Goal: Find specific page/section: Find specific page/section

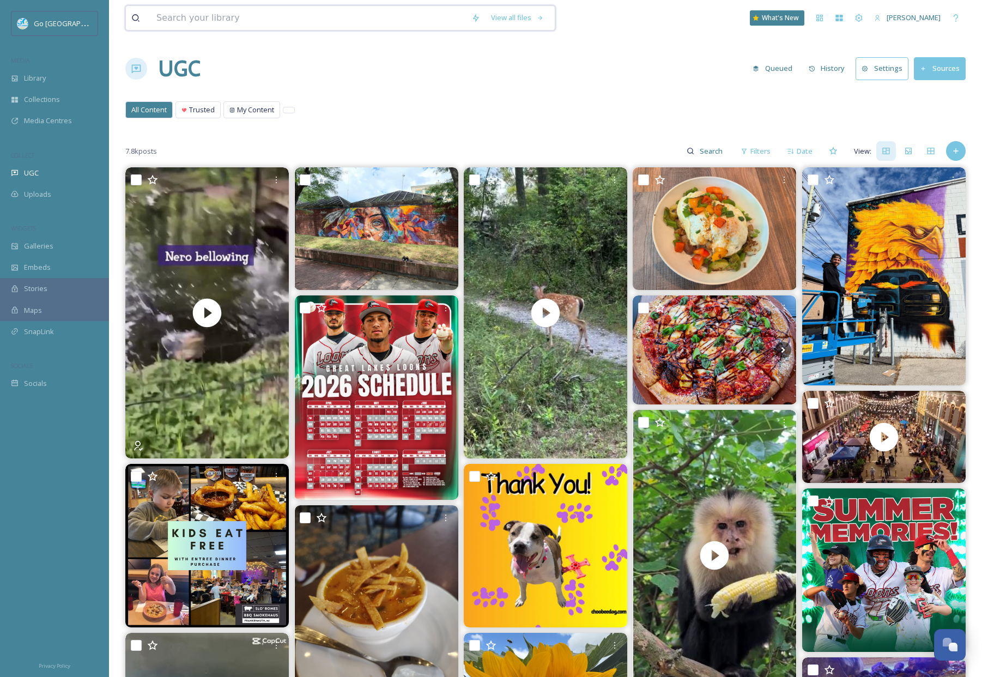
click at [217, 26] on input at bounding box center [308, 18] width 315 height 24
type input "october"
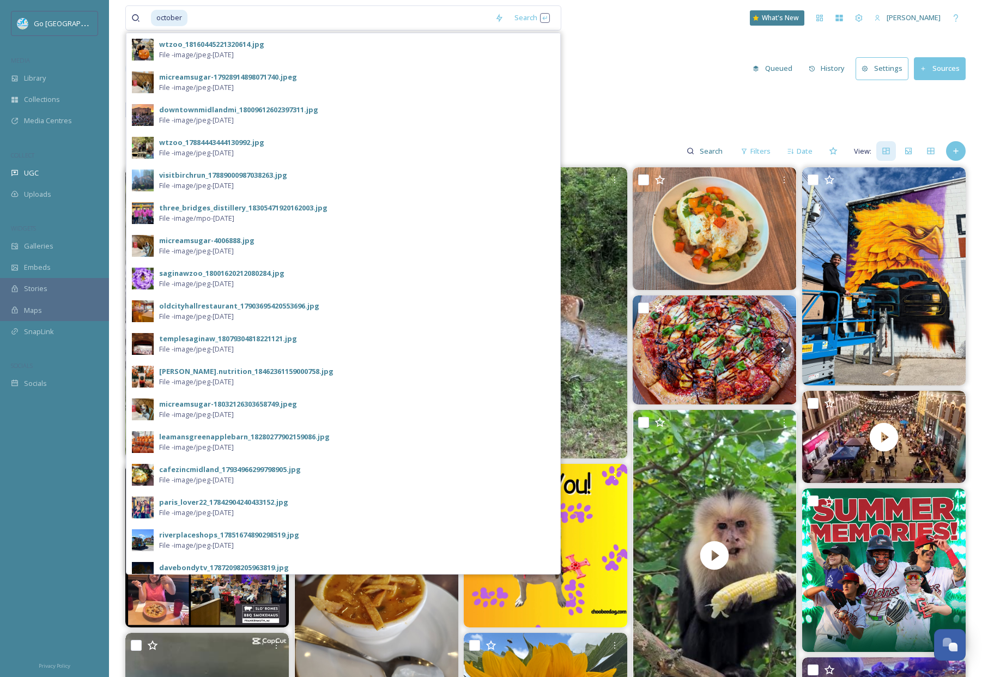
click at [648, 98] on div "october Search wtzoo_18160445221320614.jpg File - image/jpeg - Nov 01 2024 micr…" at bounding box center [545, 560] width 873 height 1120
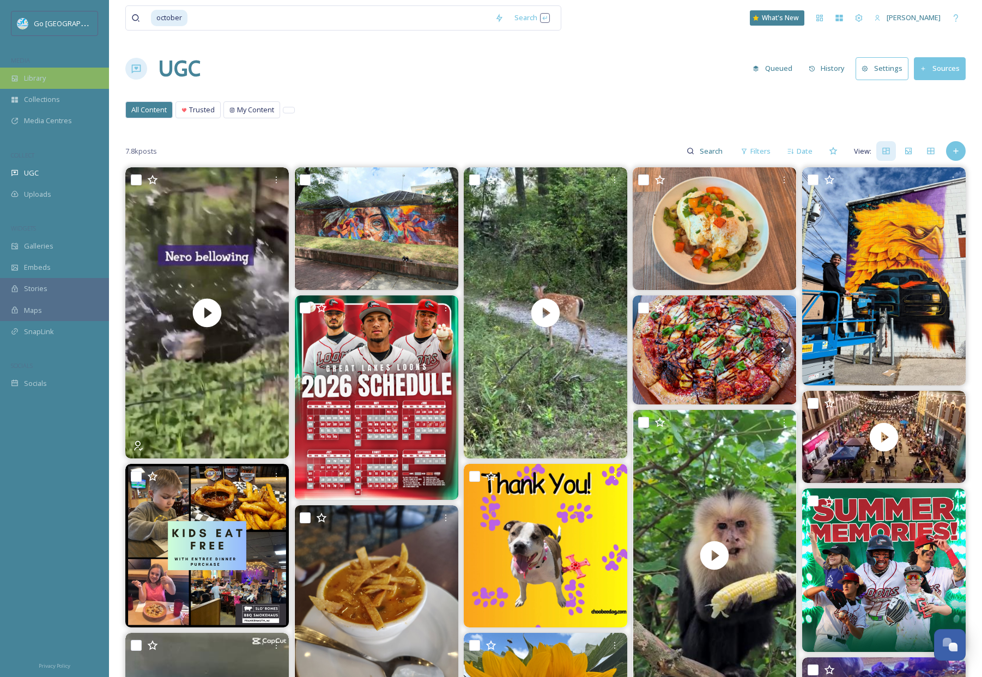
click at [38, 80] on span "Library" at bounding box center [35, 78] width 22 height 10
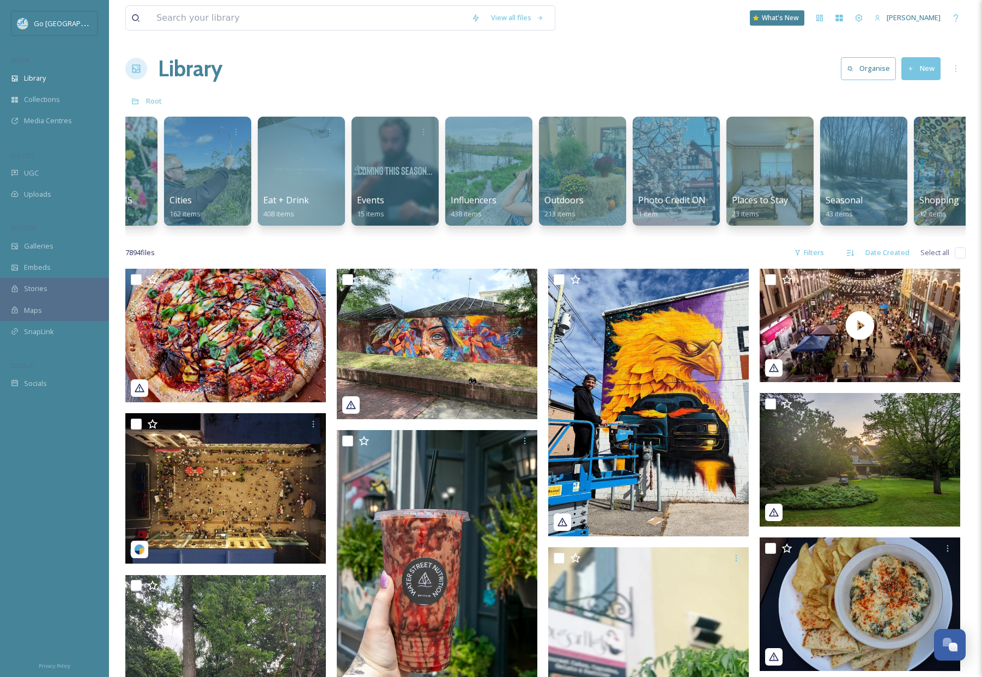
scroll to position [0, 472]
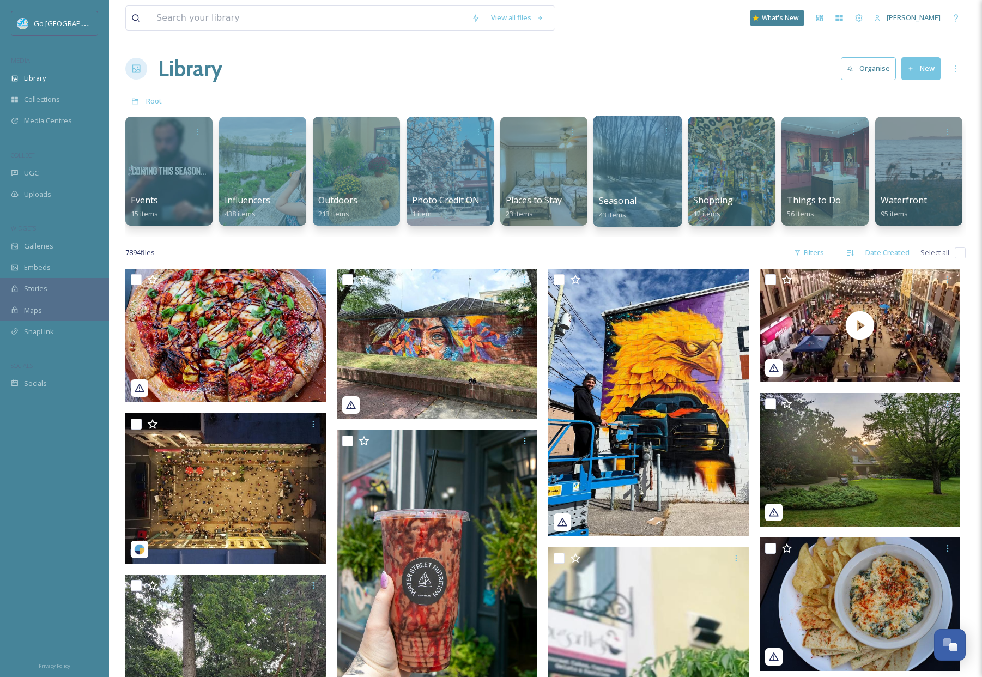
click at [631, 193] on div at bounding box center [637, 171] width 89 height 111
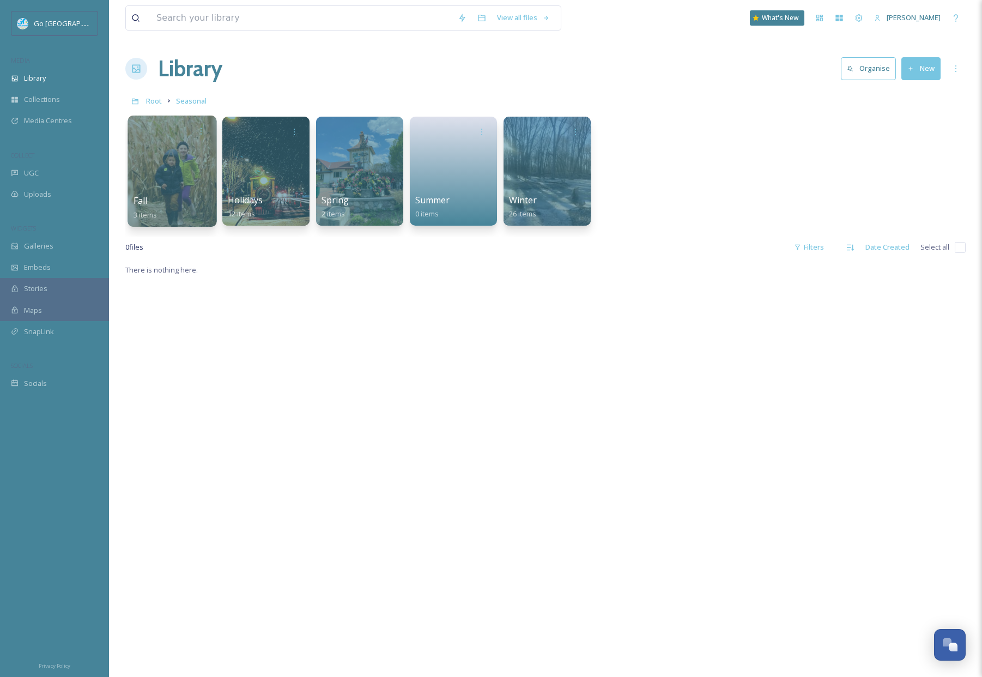
click at [146, 172] on div at bounding box center [172, 171] width 89 height 111
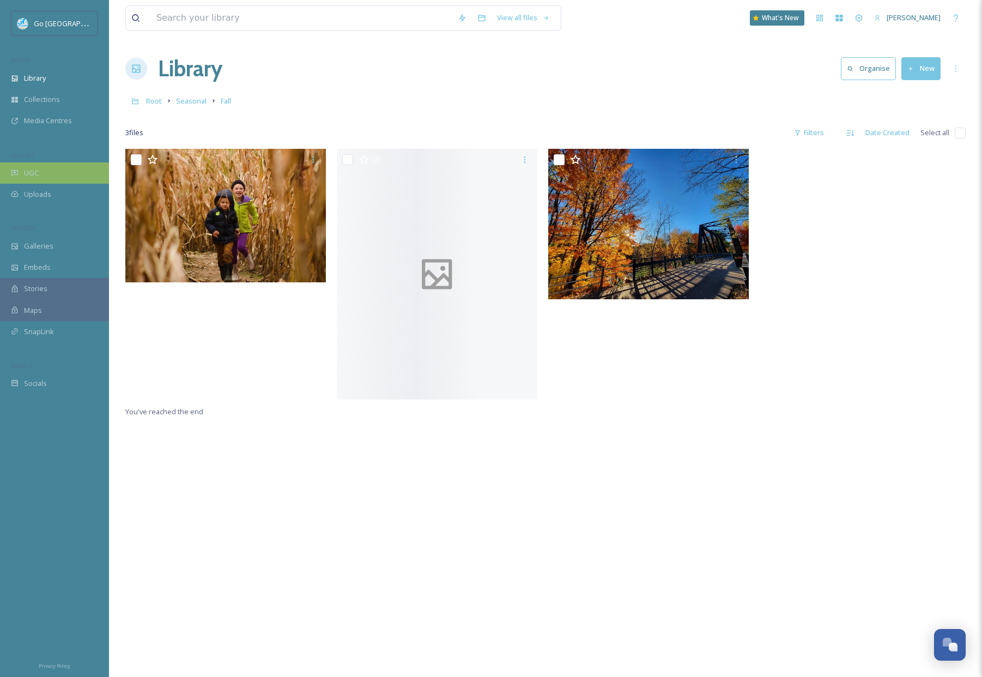
click at [26, 170] on span "UGC" at bounding box center [31, 173] width 15 height 10
